Goal: Information Seeking & Learning: Check status

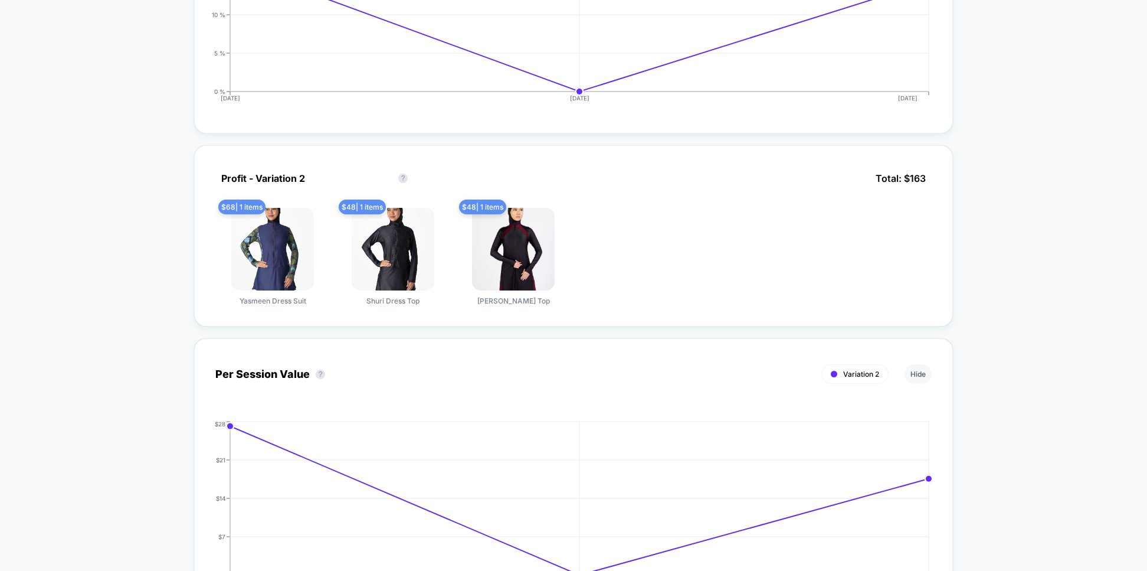
scroll to position [731, 0]
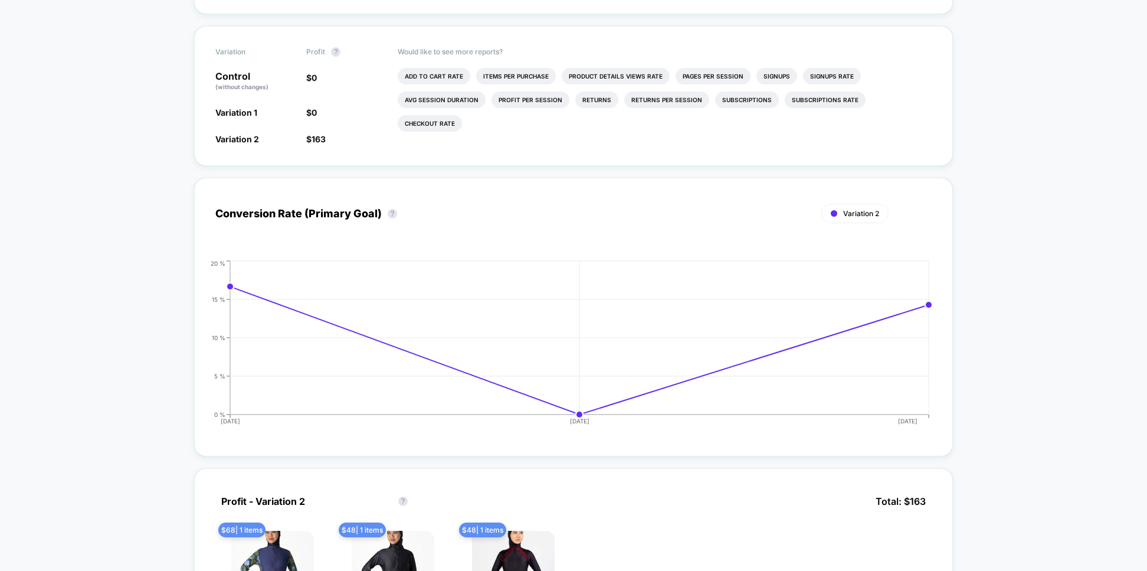
scroll to position [418, 0]
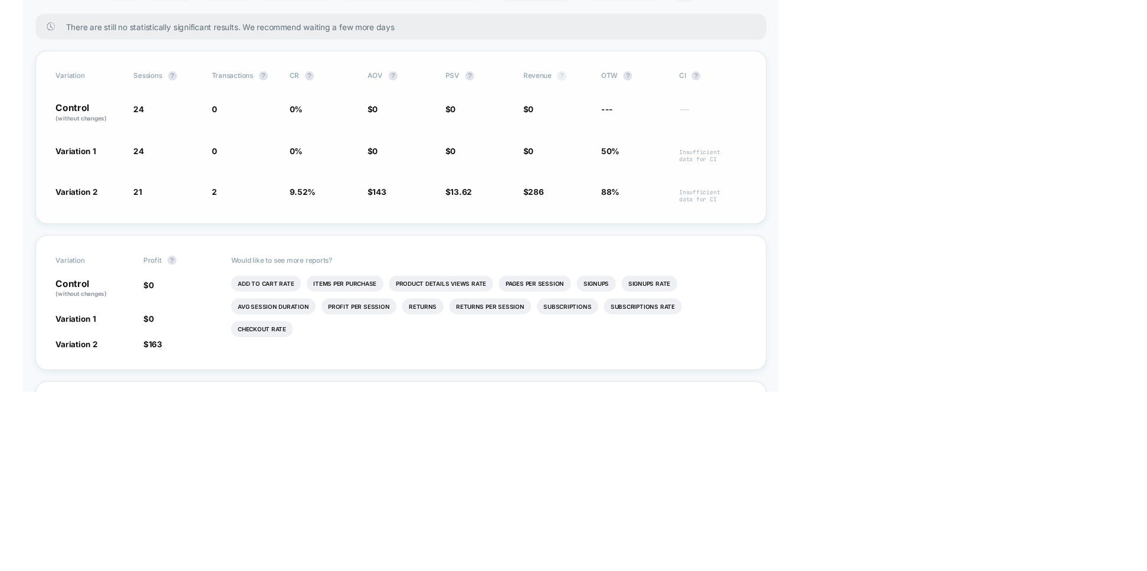
scroll to position [185, 0]
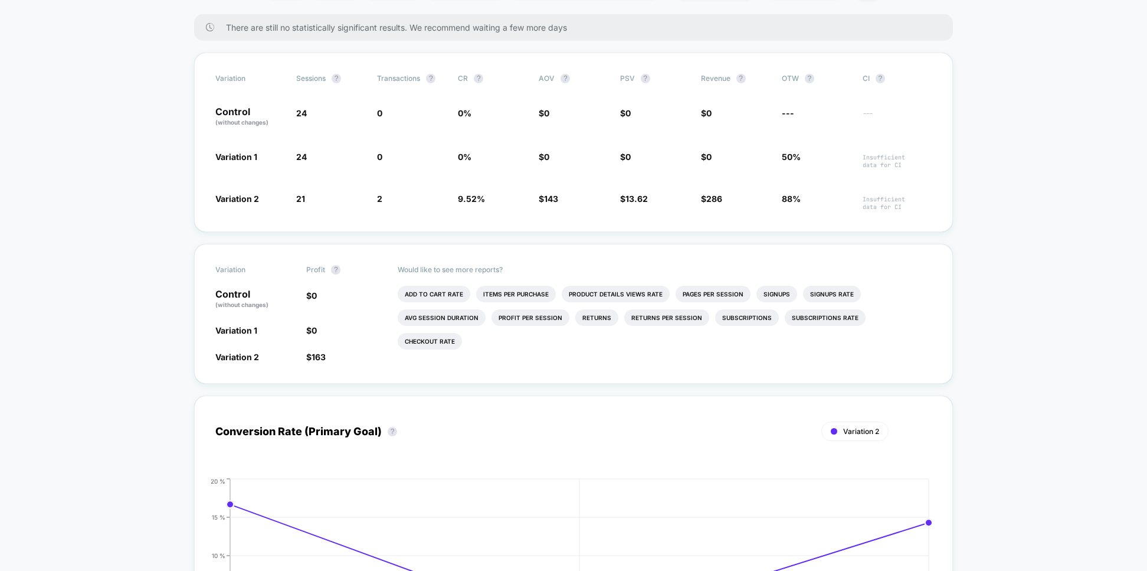
click at [703, 32] on span "There are still no statistically significant results. We recommend waiting a fe…" at bounding box center [577, 27] width 703 height 10
